Goal: Communication & Community: Connect with others

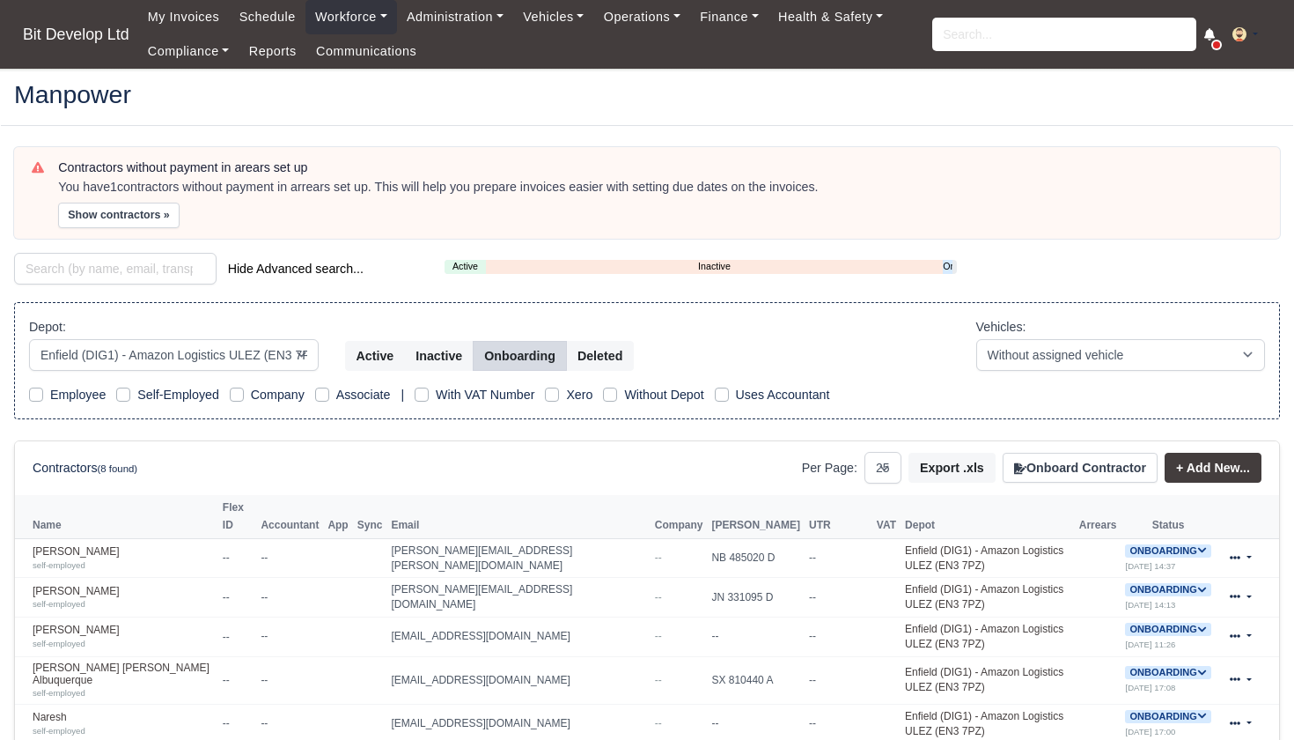
select select "2"
select select "25"
click at [1064, 36] on input "search" at bounding box center [1064, 34] width 264 height 33
type input "sve"
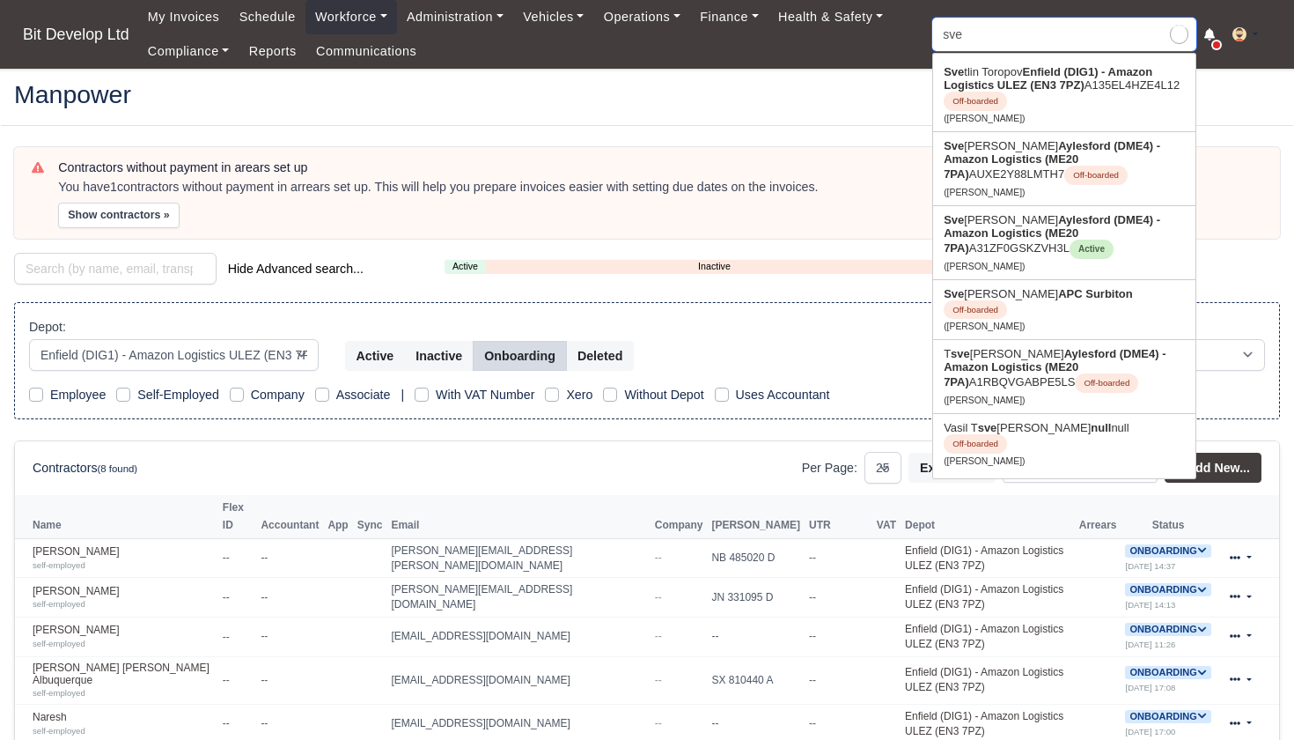
type input "svetlin Toropov"
type input "svet"
type input "svetlin Toropov"
type input "sveto"
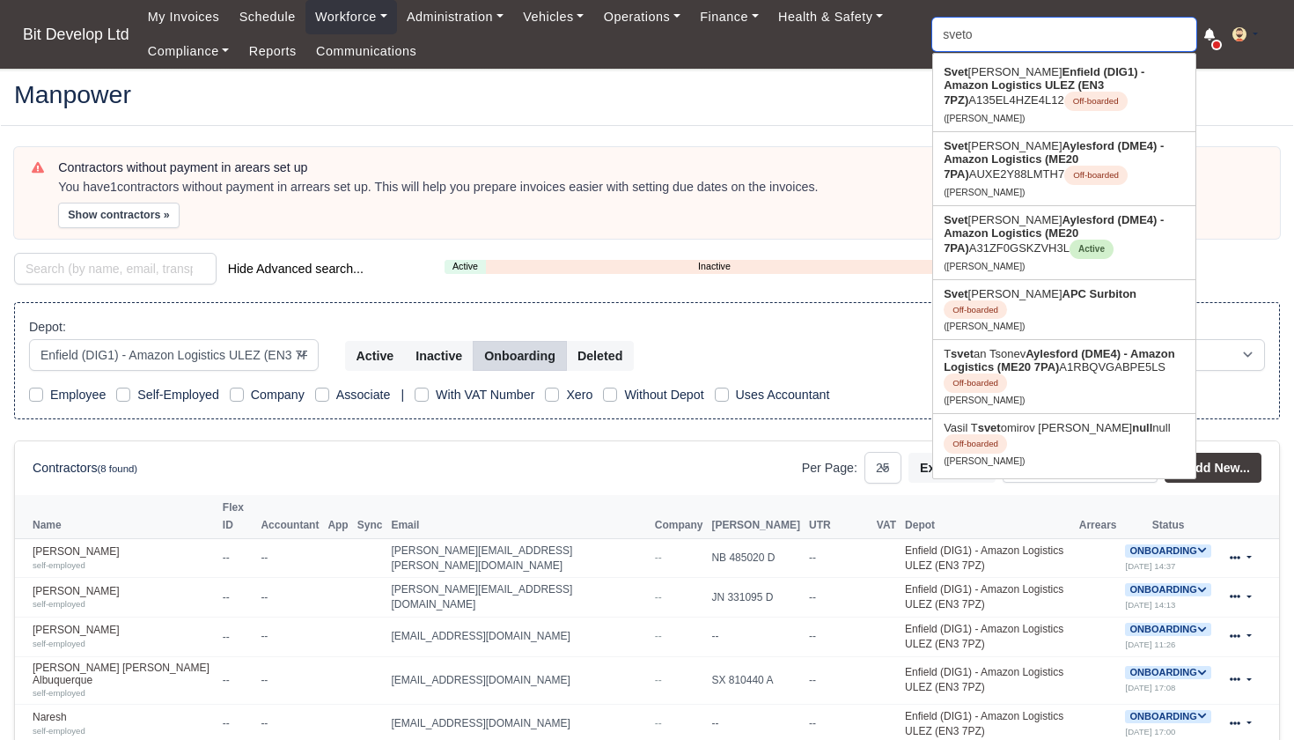
type input "svetoslav banchev"
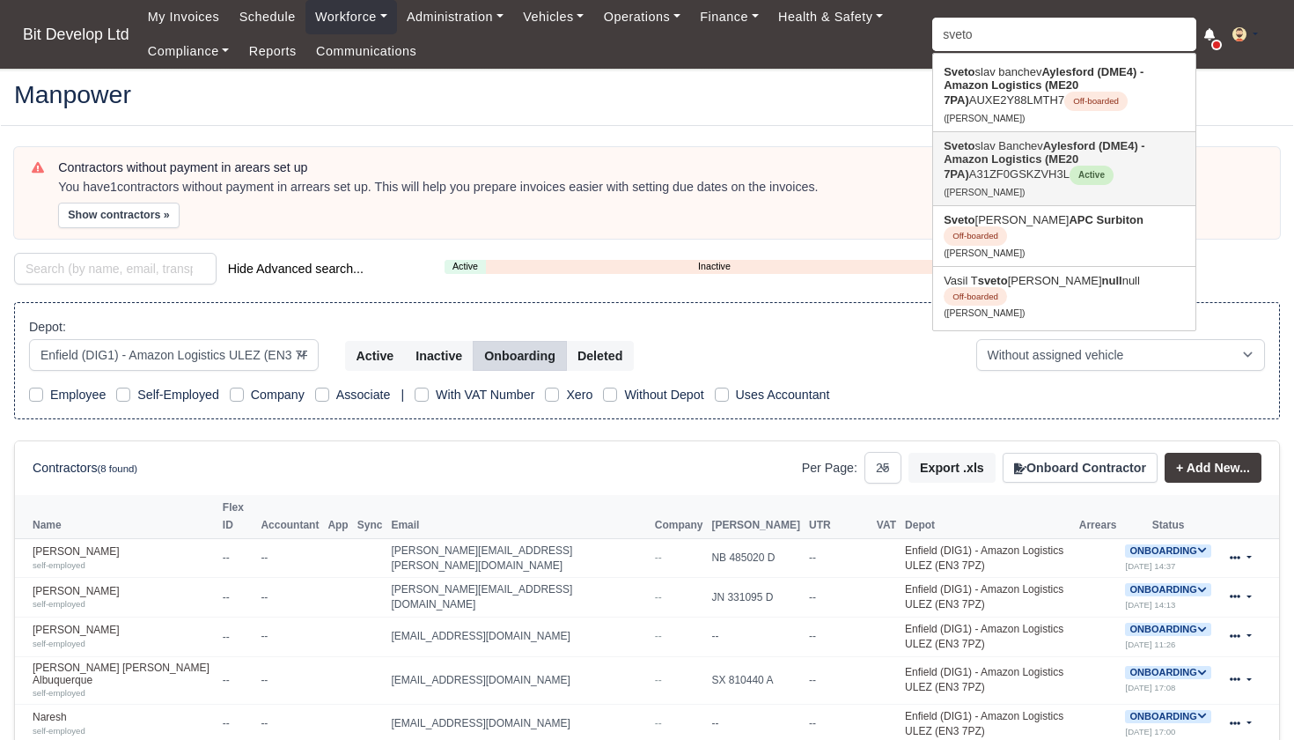
click at [1015, 159] on strong "Aylesford (DME4) - Amazon Logistics (ME20 7PA)" at bounding box center [1045, 159] width 202 height 41
type input "Svetoslav Banchev"
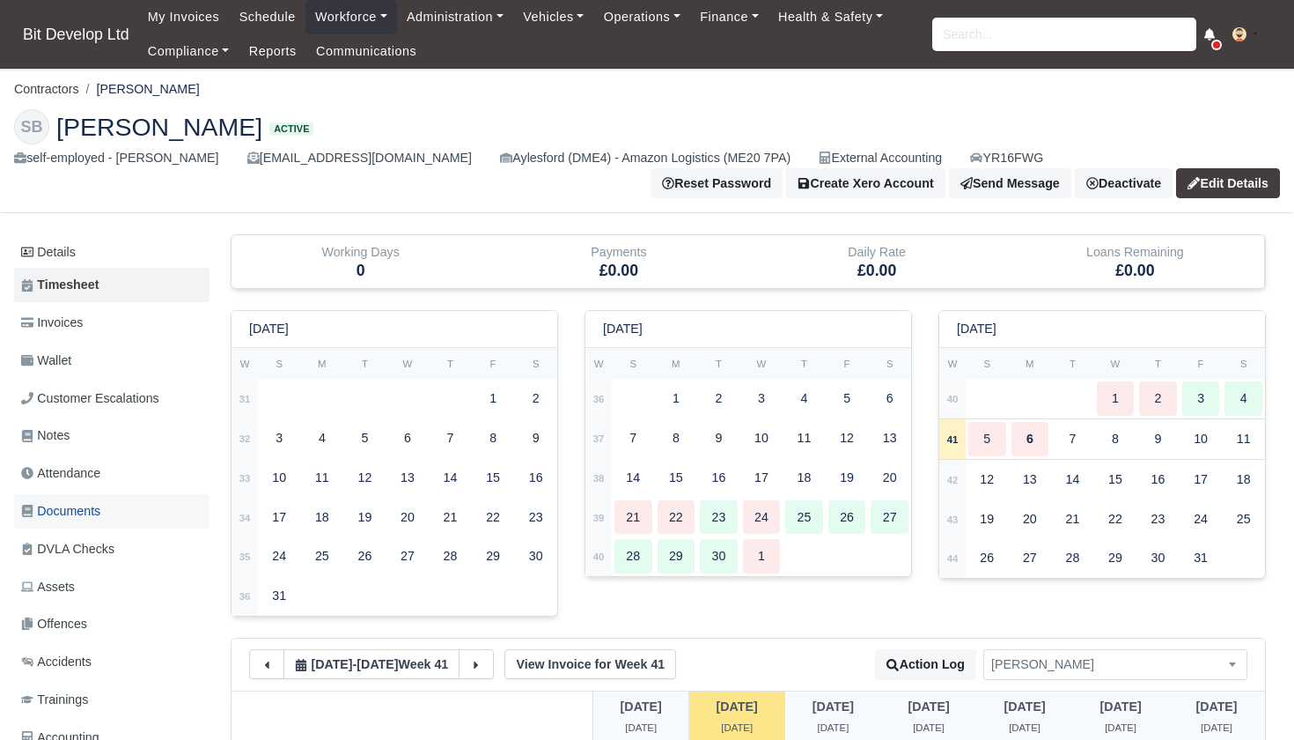
click at [70, 501] on span "Documents" at bounding box center [60, 511] width 79 height 20
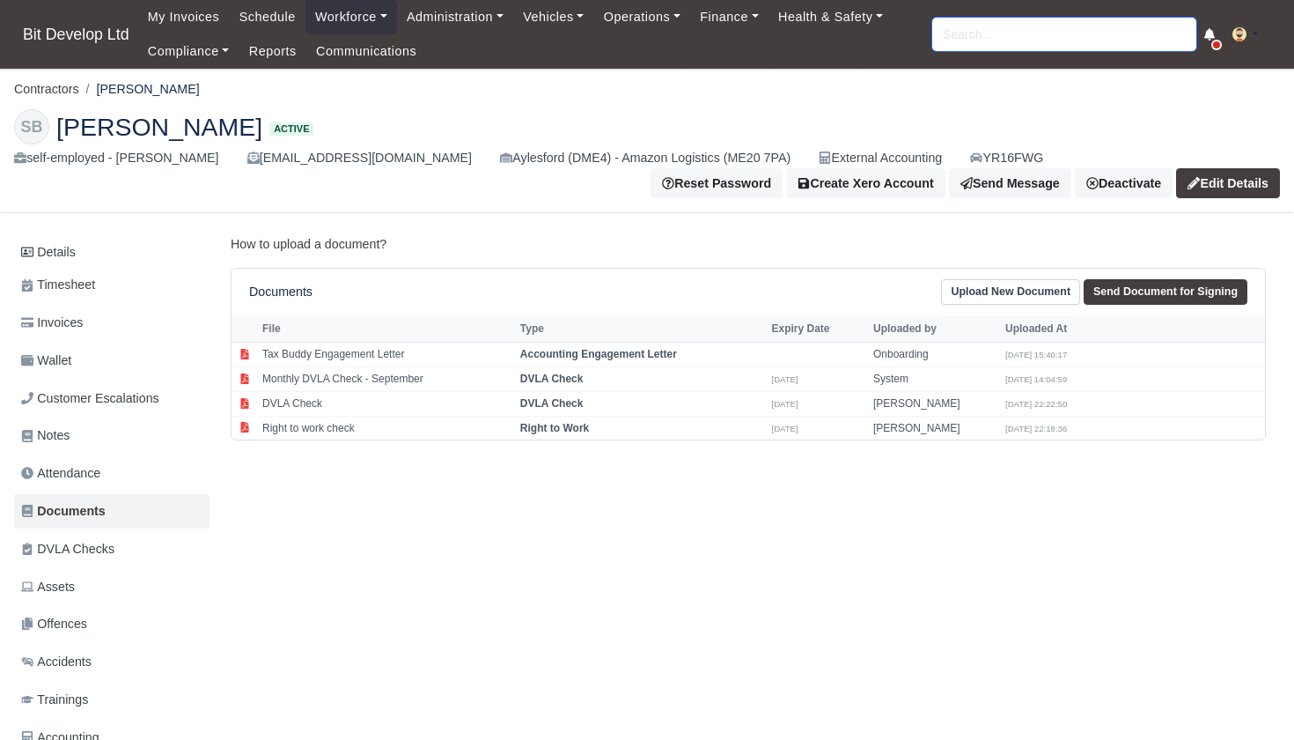
click at [999, 50] on input "search" at bounding box center [1064, 34] width 264 height 33
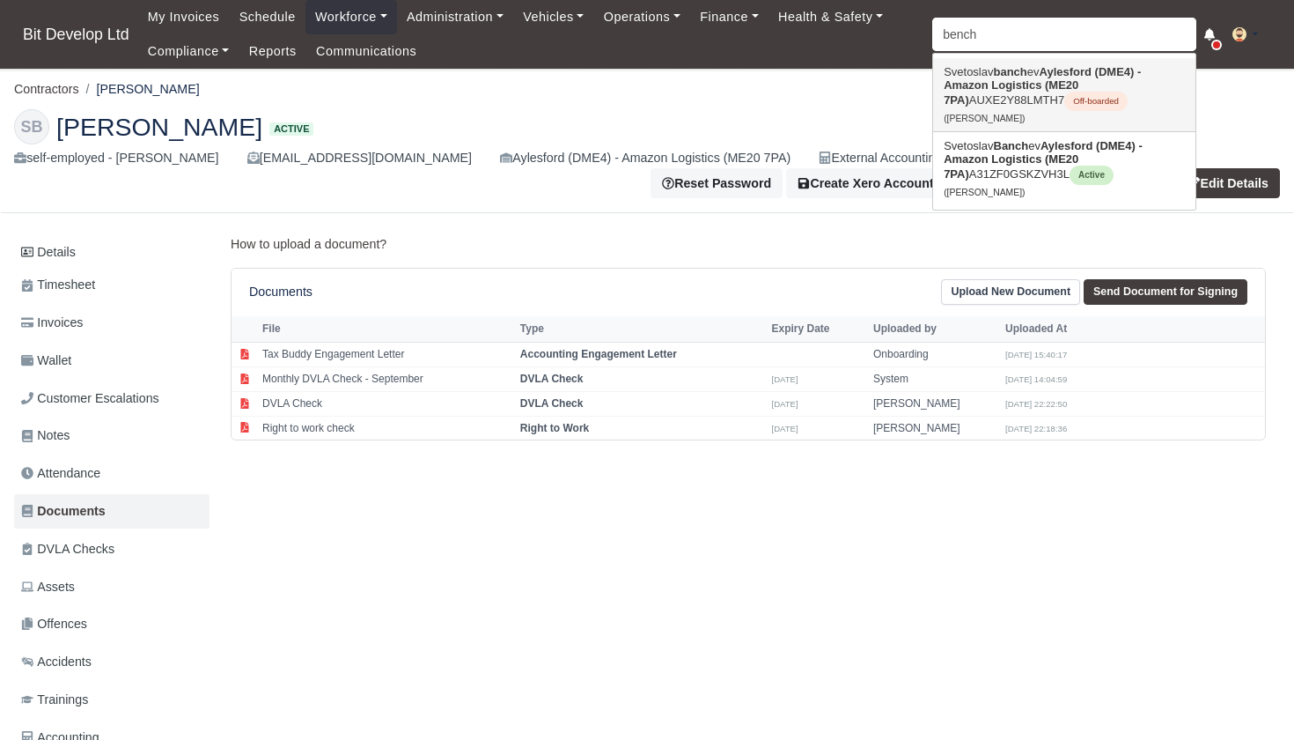
drag, startPoint x: 999, startPoint y: 50, endPoint x: 1019, endPoint y: 86, distance: 41.0
click at [1019, 86] on strong "Aylesford (DME4) - Amazon Logistics (ME20 7PA)" at bounding box center [1042, 85] width 197 height 41
type input "[PERSON_NAME]"
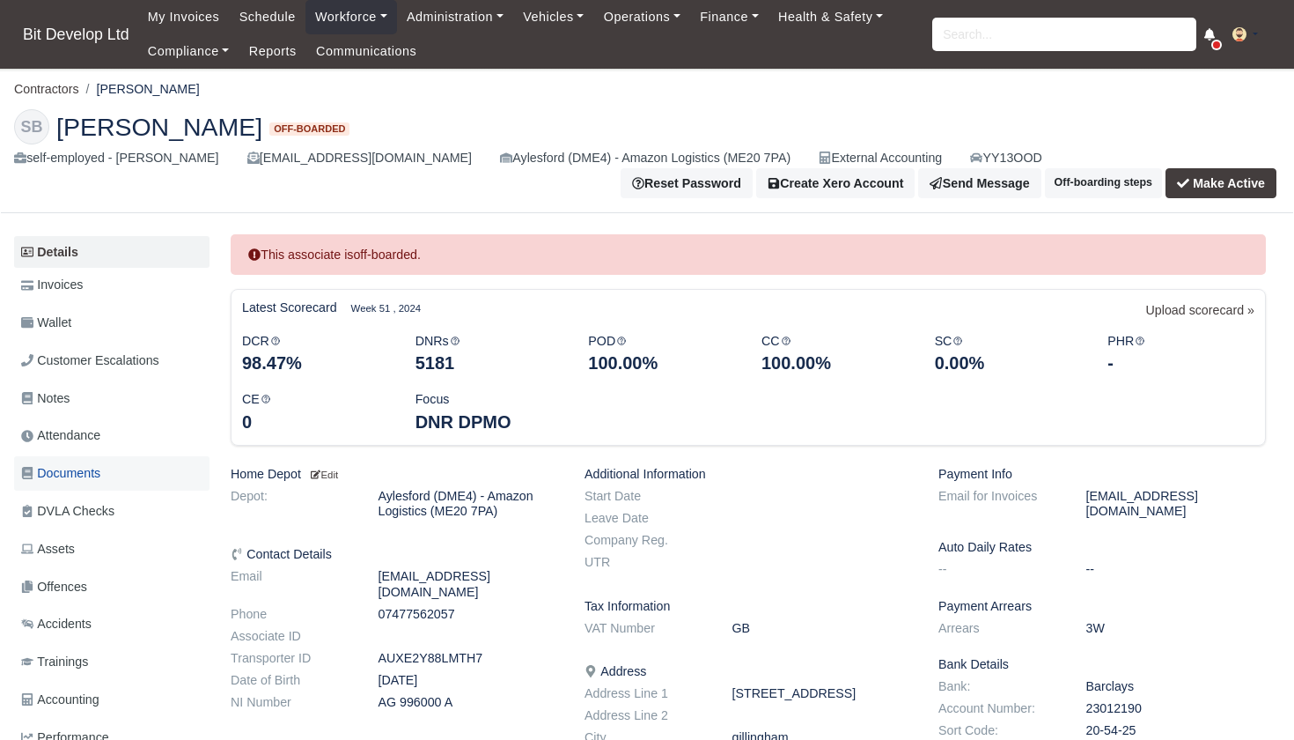
click at [74, 472] on span "Documents" at bounding box center [60, 473] width 79 height 20
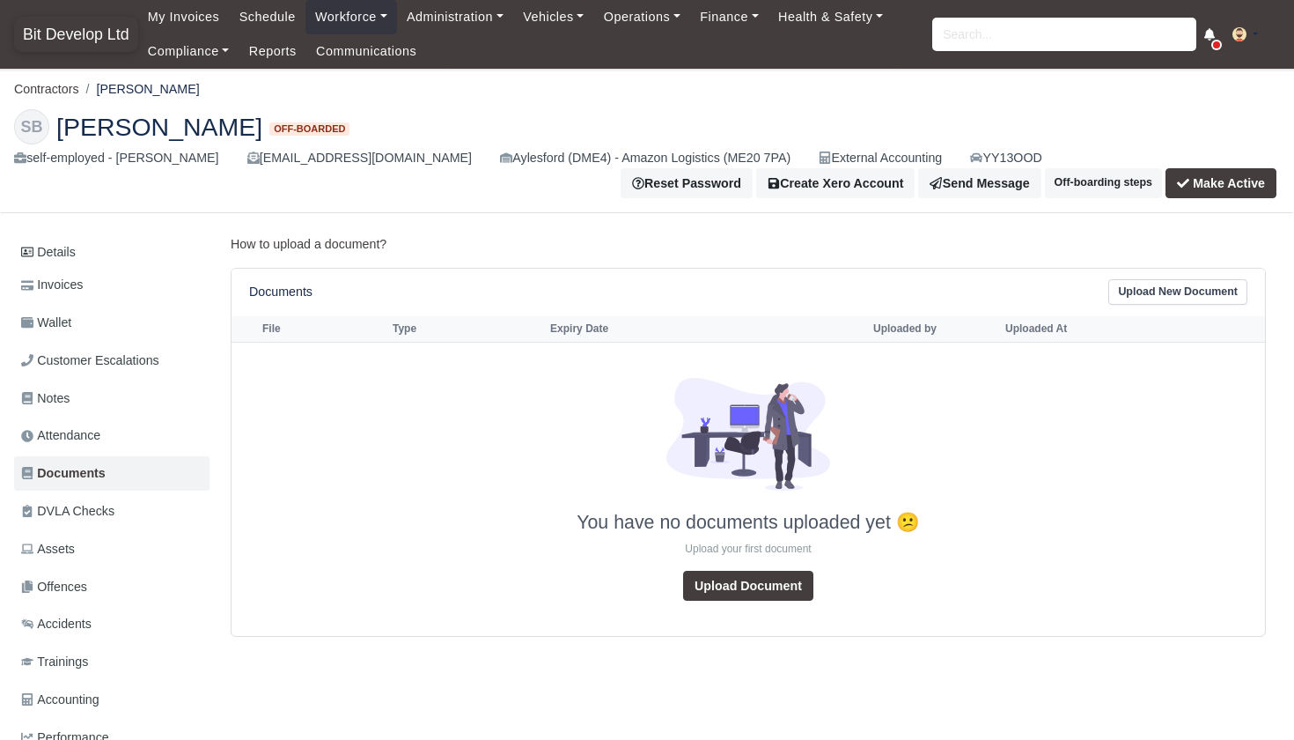
click at [85, 34] on span "Bit Develop Ltd" at bounding box center [76, 34] width 124 height 35
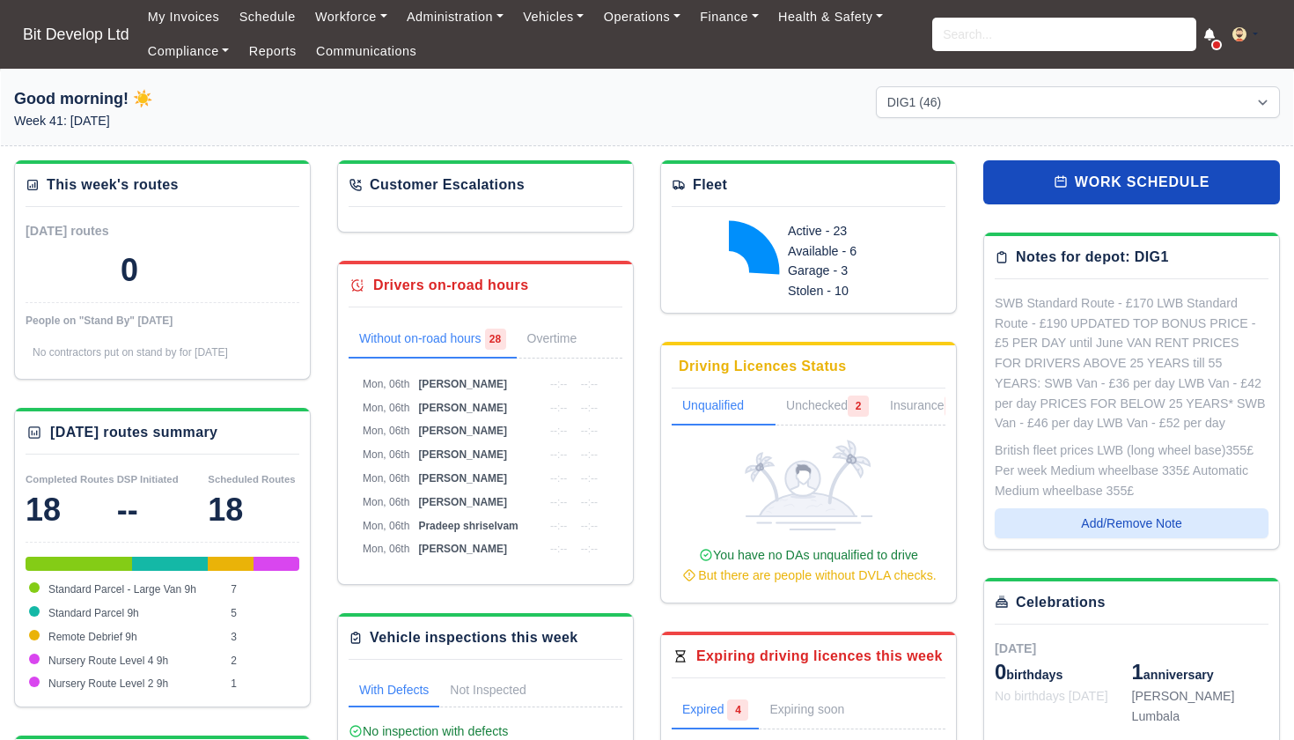
select select "2"
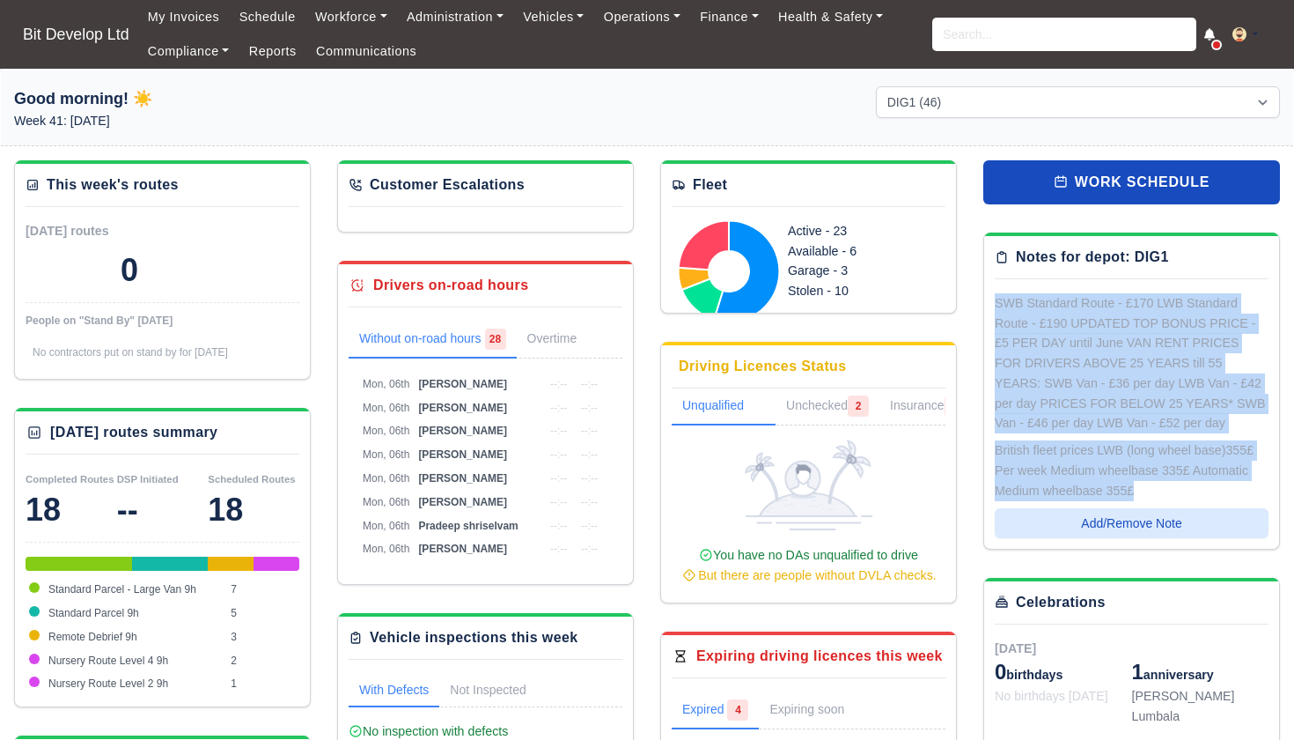
drag, startPoint x: 997, startPoint y: 299, endPoint x: 1210, endPoint y: 473, distance: 274.8
click at [1212, 475] on div "SWB Standard Route - £170 LWB Standard Route - £190 UPDATED TOP BONUS PRICE - £…" at bounding box center [1132, 400] width 274 height 215
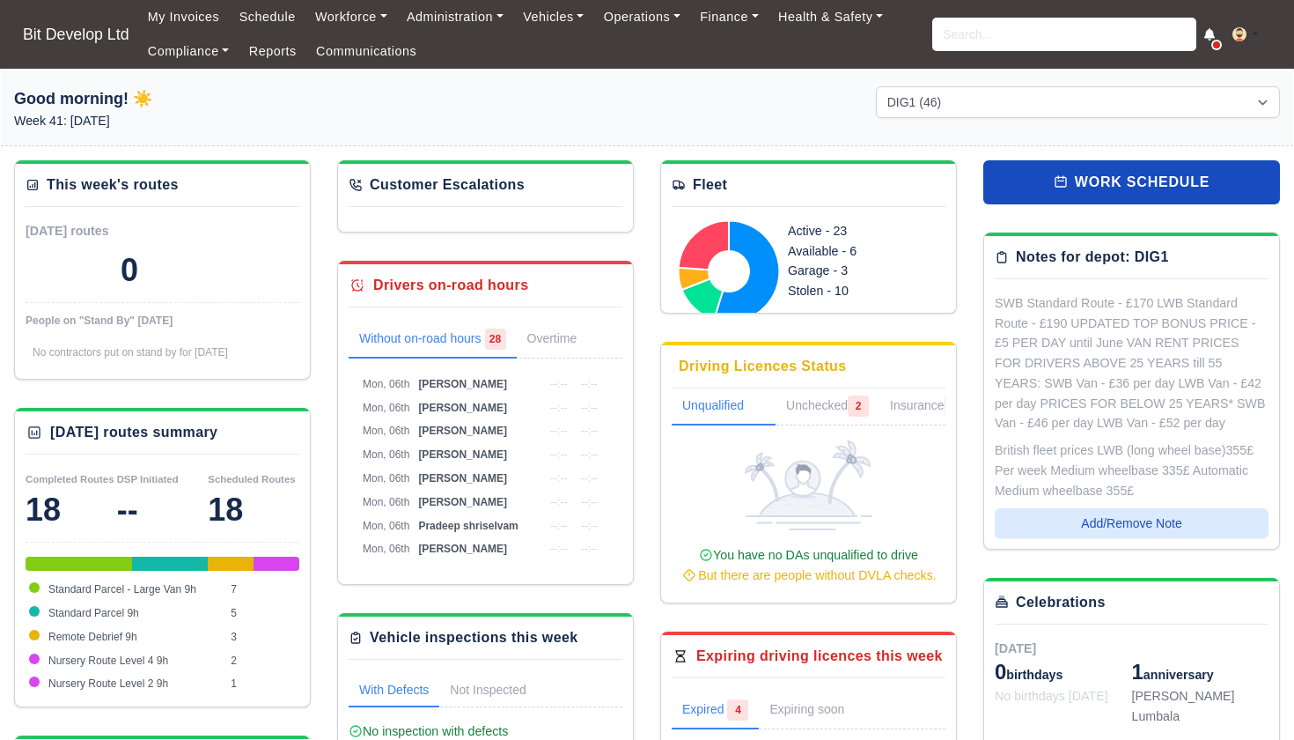
click at [725, 37] on ul "My Invoices Schedule Workforce Manpower Expiring Documents Leave Requests Daily…" at bounding box center [535, 34] width 795 height 69
click at [374, 49] on link "Communications" at bounding box center [366, 51] width 121 height 34
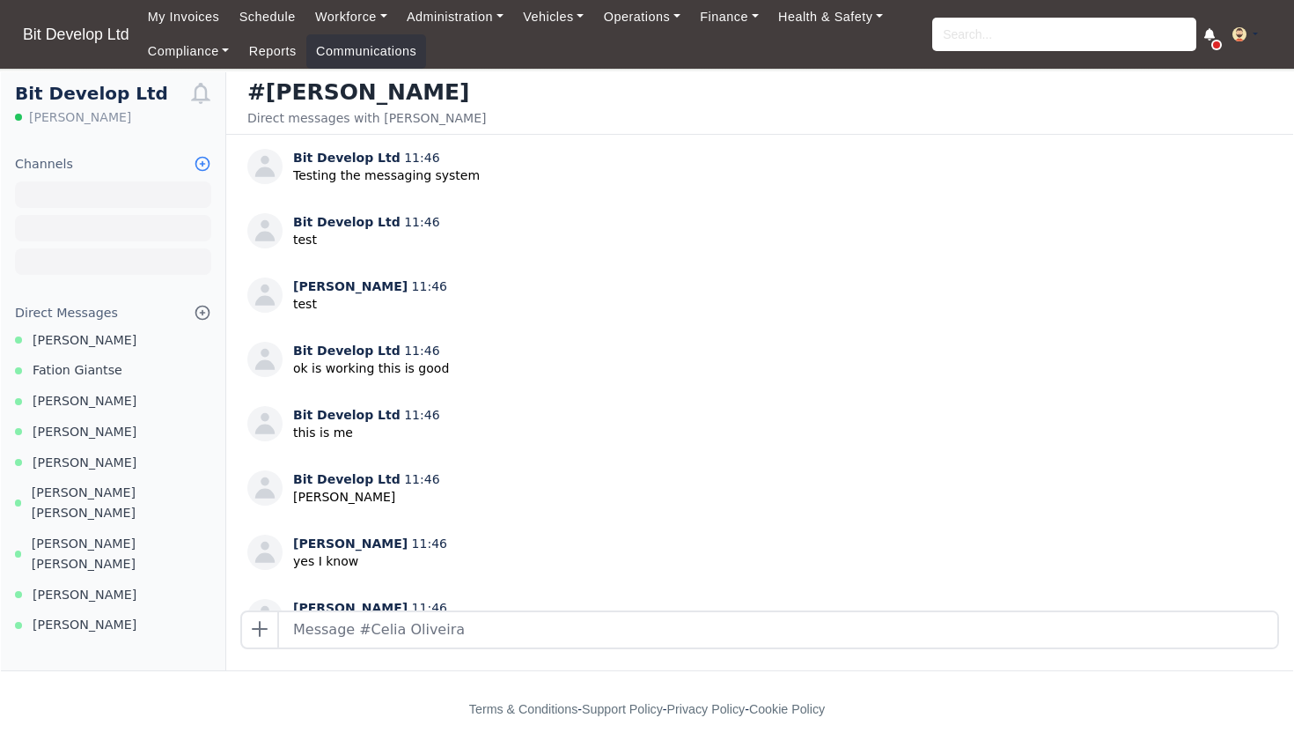
click at [203, 165] on icon at bounding box center [202, 164] width 13 height 13
click at [148, 134] on div "Bit Develop Ltd Celia Oliveira" at bounding box center [102, 115] width 175 height 64
click at [487, 18] on link "Administration" at bounding box center [455, 17] width 116 height 34
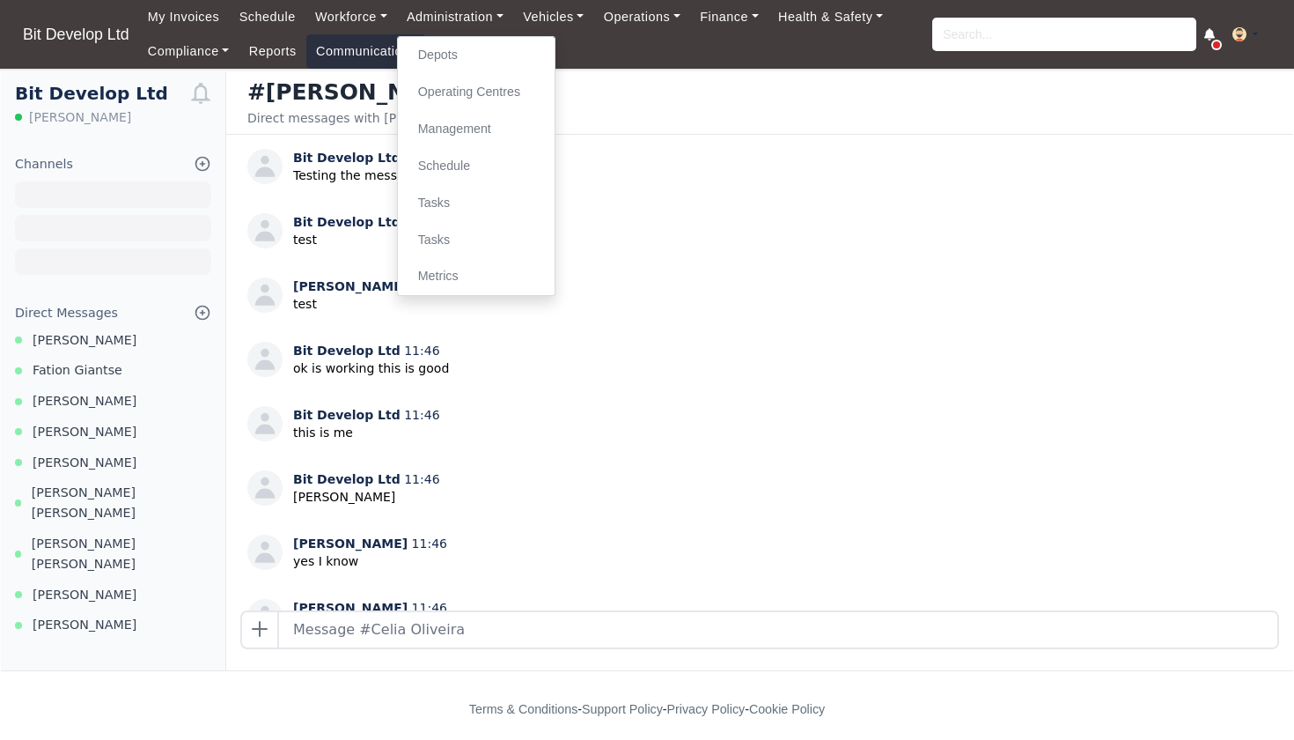
click at [348, 46] on link "Communications" at bounding box center [366, 51] width 121 height 34
